Goal: Check status: Check status

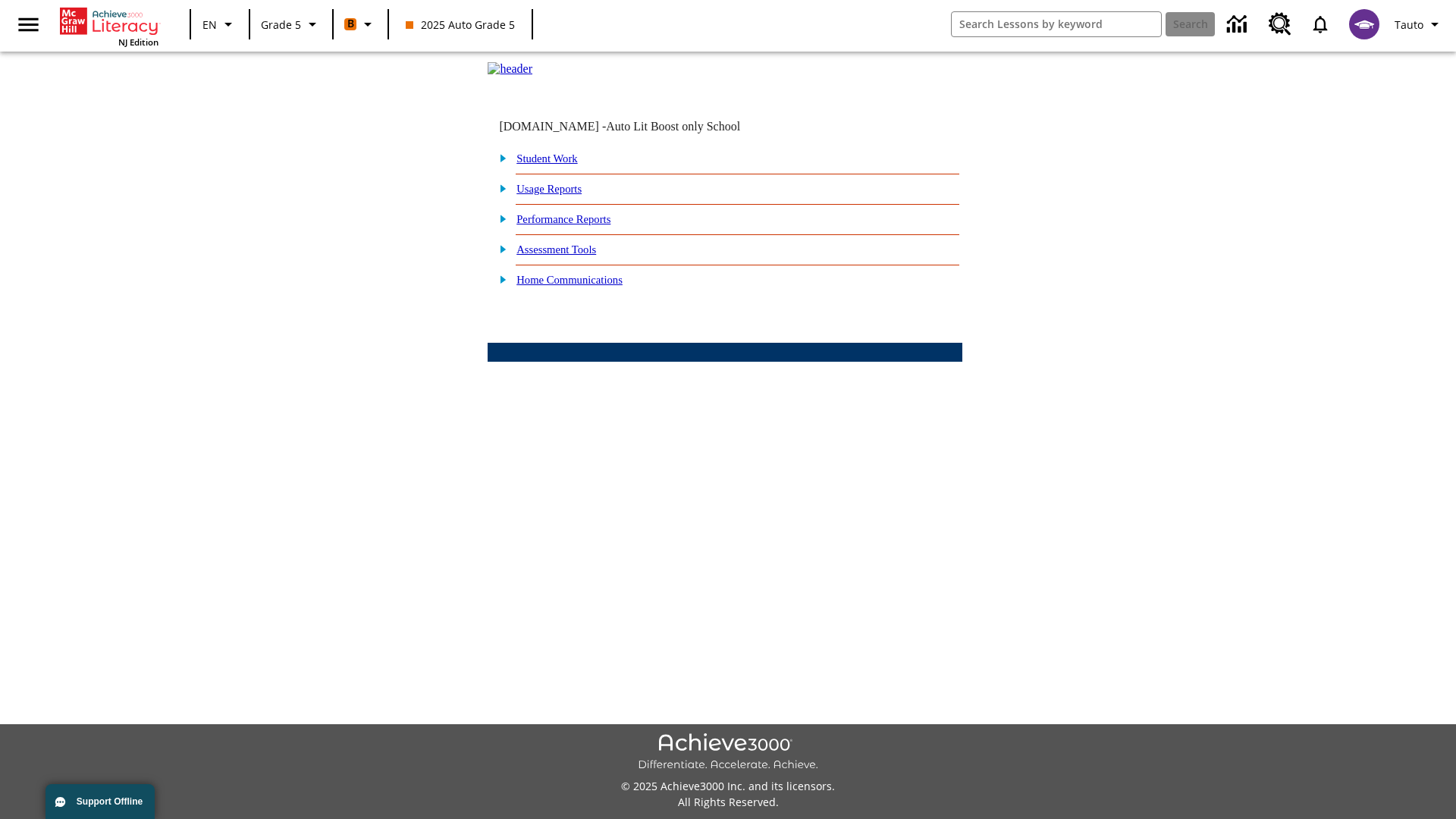
click at [581, 226] on link "Performance Reports" at bounding box center [563, 218] width 94 height 12
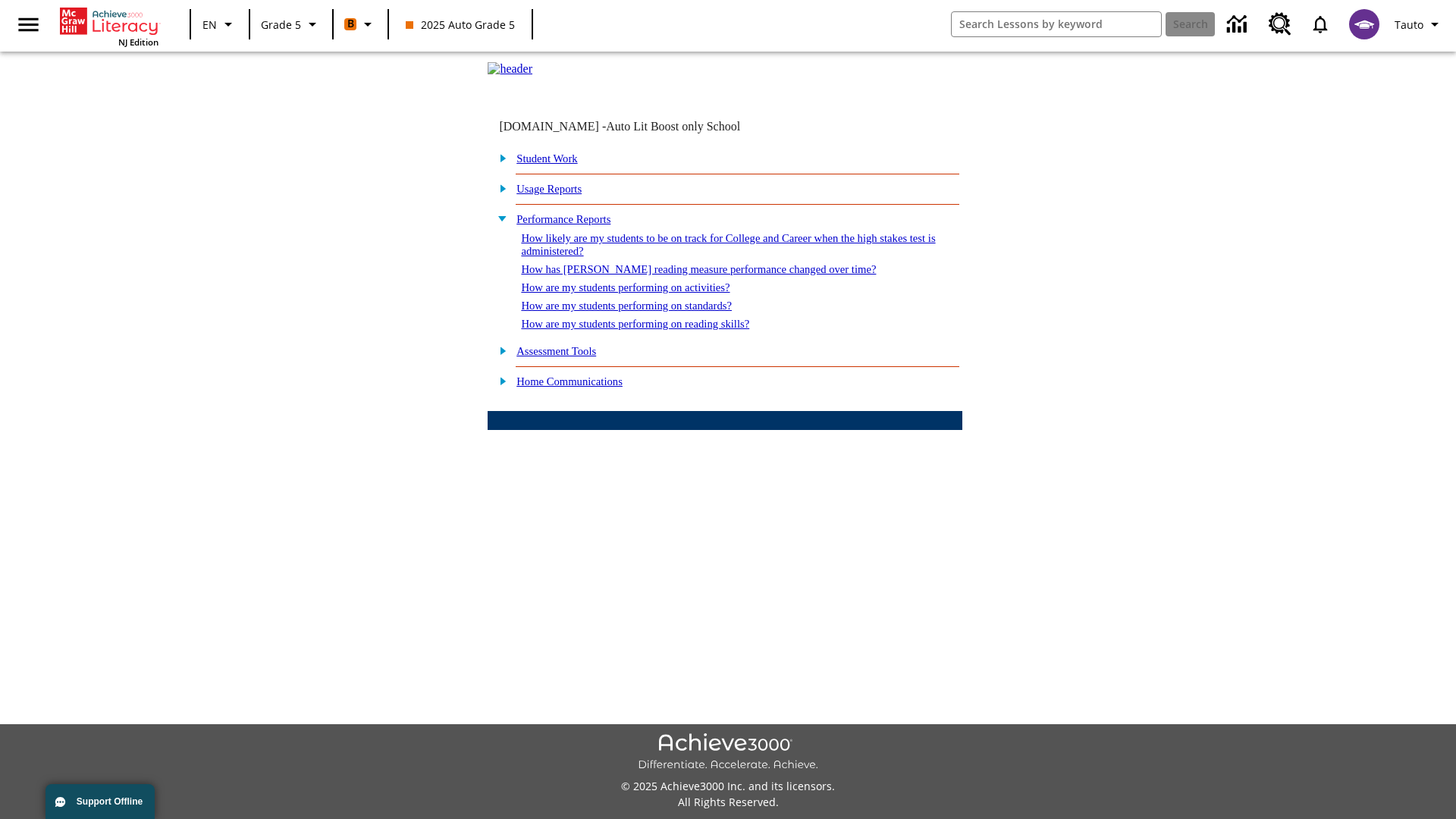
click at [700, 258] on link "How likely are my students to be on track for College and Career when the high …" at bounding box center [728, 245] width 414 height 25
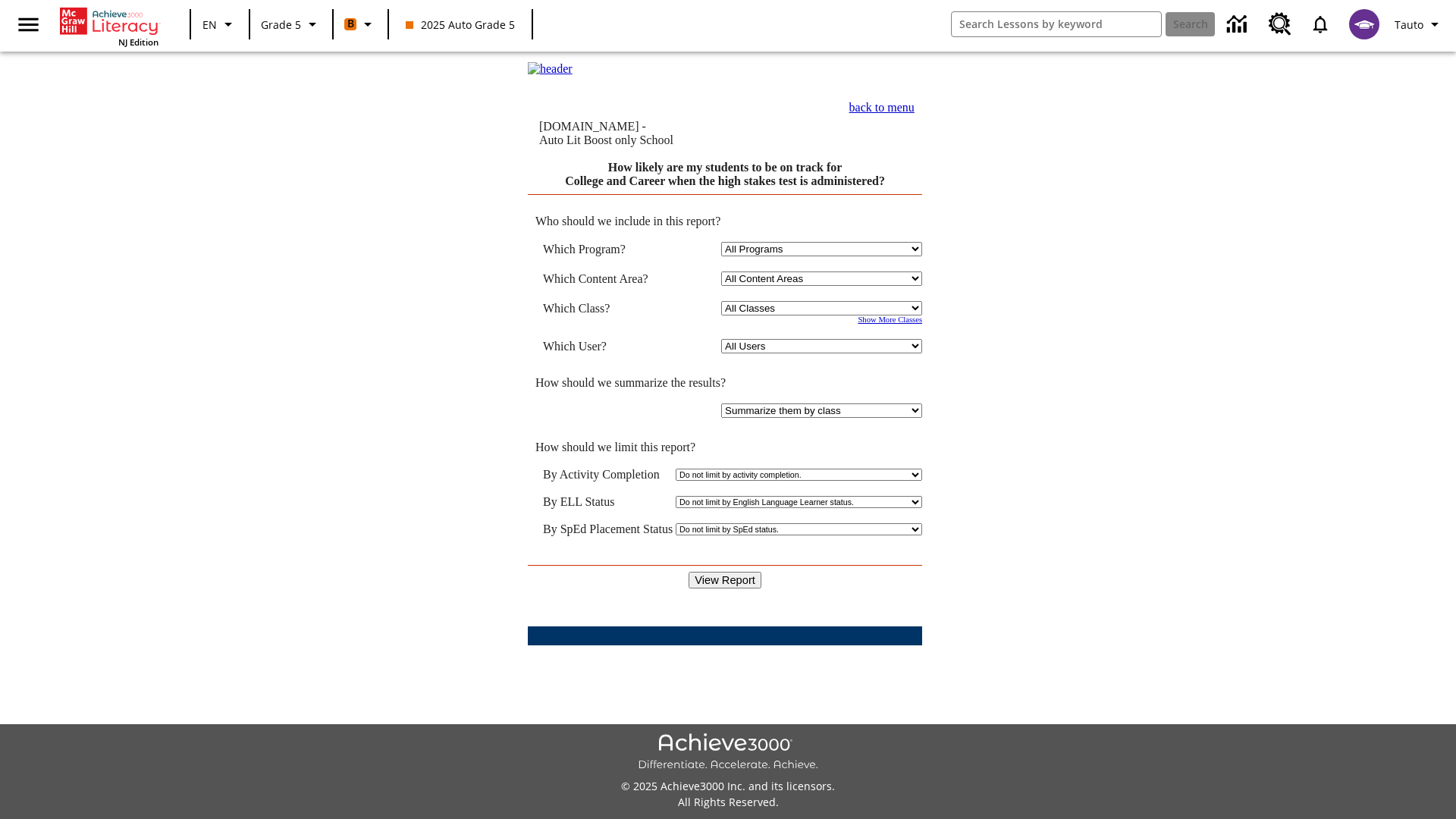
click at [824, 309] on select "Select a Class: All Classes 2025 Auto Grade 5 OL 2025 Auto Grade 6" at bounding box center [822, 308] width 201 height 15
select select "11133131"
